Goal: Check status: Check status

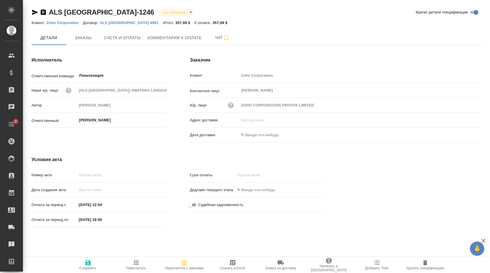
click at [132, 14] on body "🙏 .cls-1 fill:#fff; AWATERA [PERSON_NAME] Спецификации Заказы Чаты 2 Todo Проек…" at bounding box center [245, 136] width 490 height 273
click at [268, 24] on div at bounding box center [245, 136] width 490 height 273
click at [107, 40] on span "Счета и оплаты" at bounding box center [122, 37] width 37 height 7
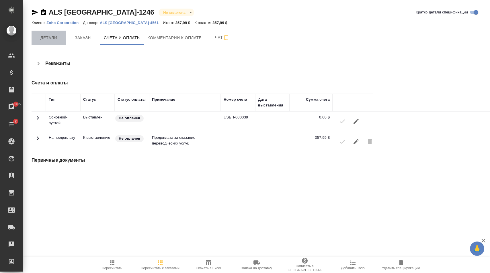
click at [55, 41] on span "Детали" at bounding box center [49, 37] width 28 height 7
